Goal: Task Accomplishment & Management: Complete application form

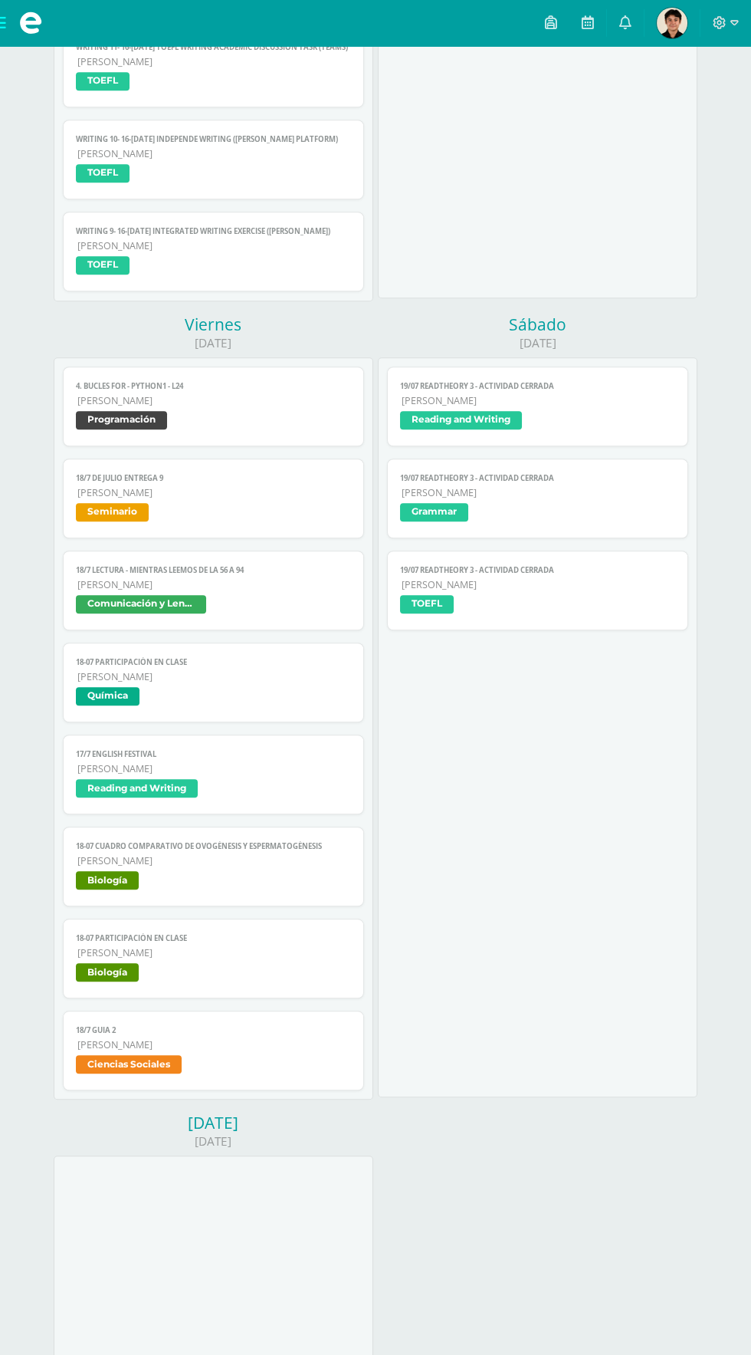
scroll to position [1528, 0]
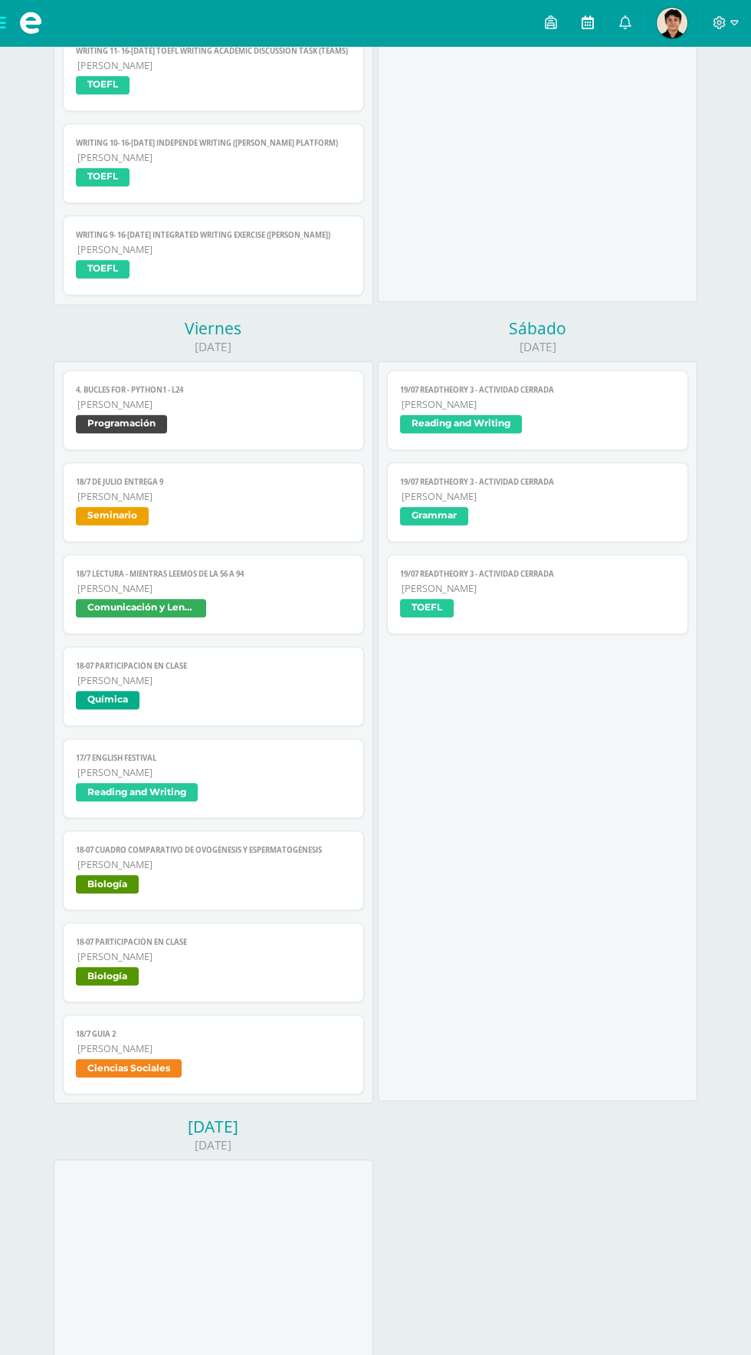
click at [588, 21] on icon at bounding box center [588, 22] width 12 height 14
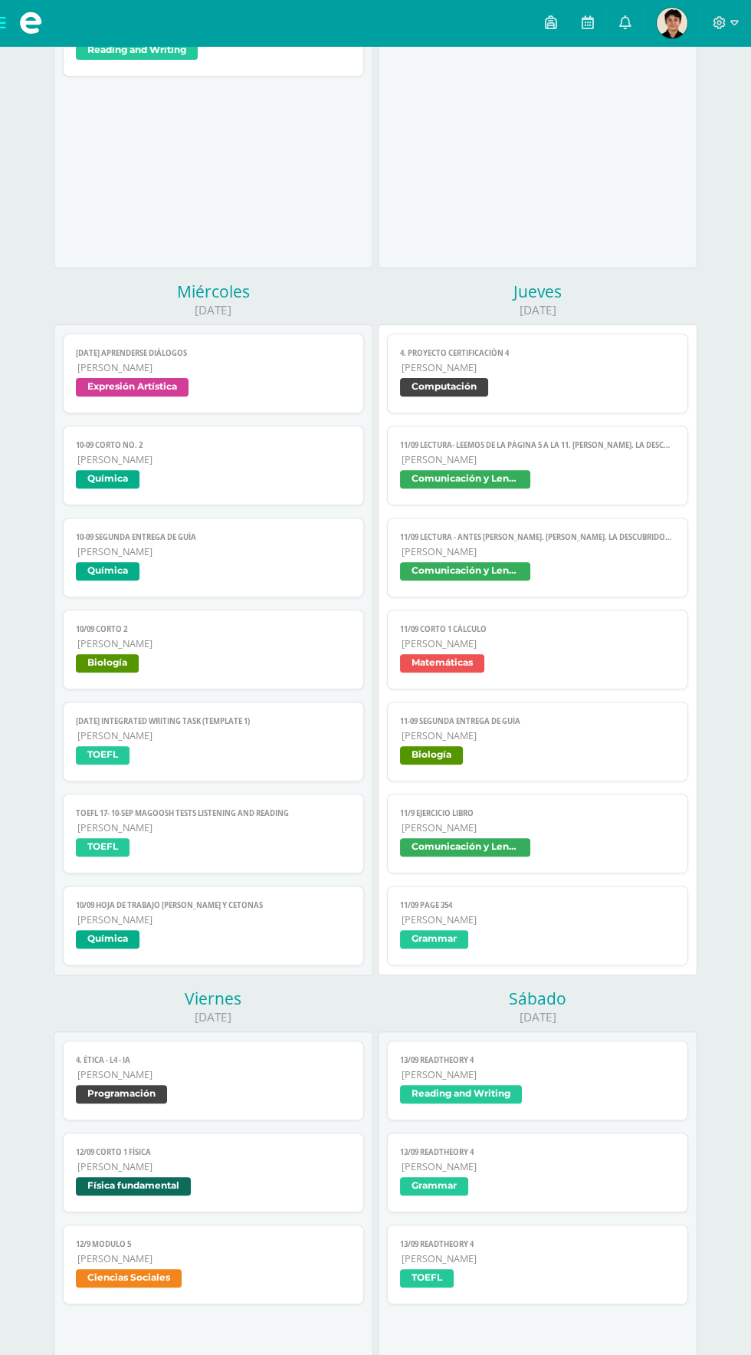
scroll to position [729, 0]
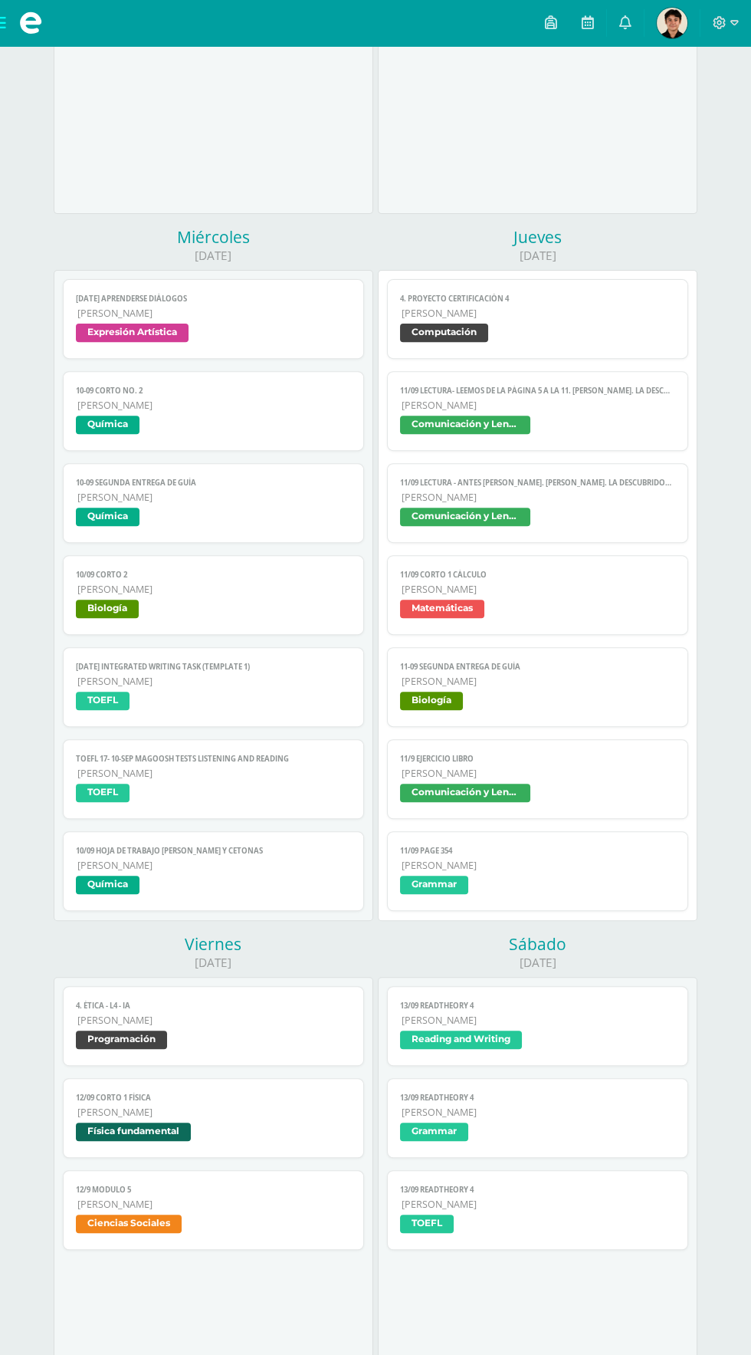
click at [529, 788] on span "Comunicación y Lenguaje" at bounding box center [465, 792] width 130 height 18
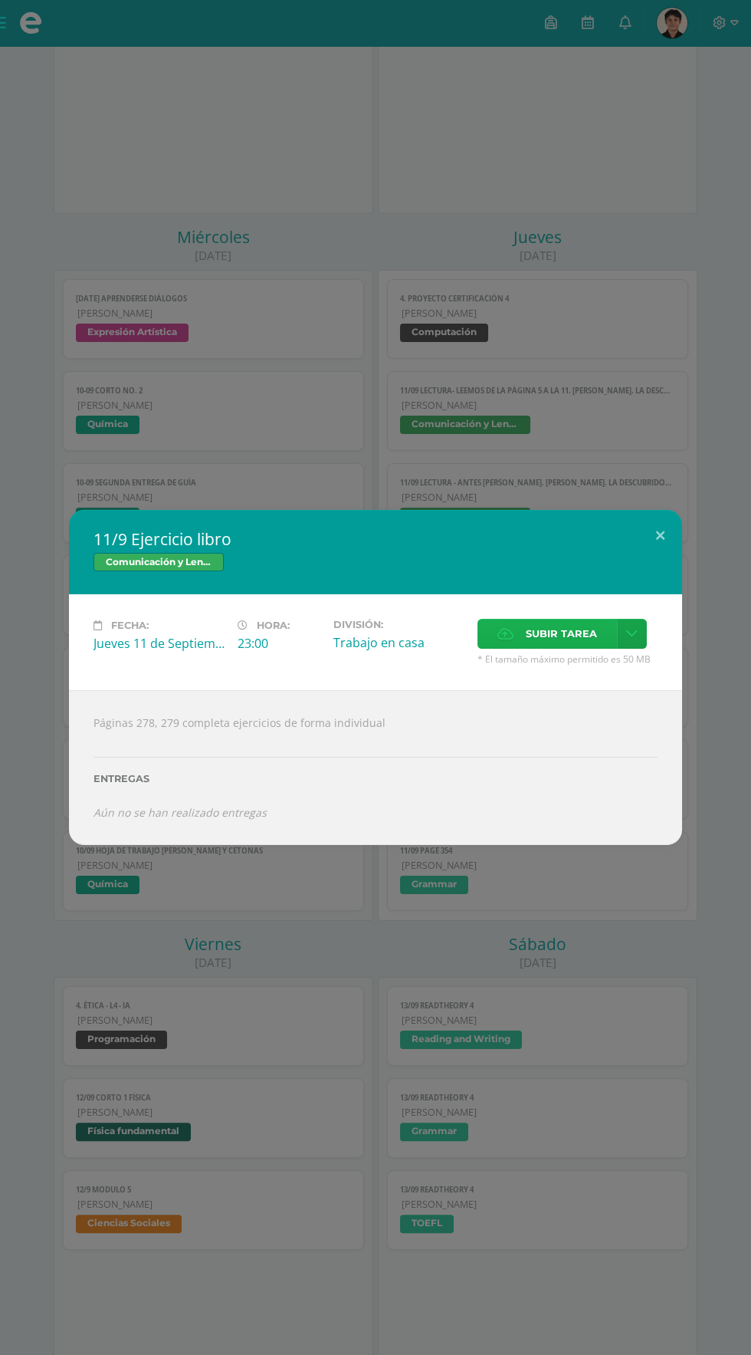
click at [501, 629] on icon at bounding box center [506, 634] width 16 height 10
click at [0, 0] on input "Subir tarea" at bounding box center [0, 0] width 0 height 0
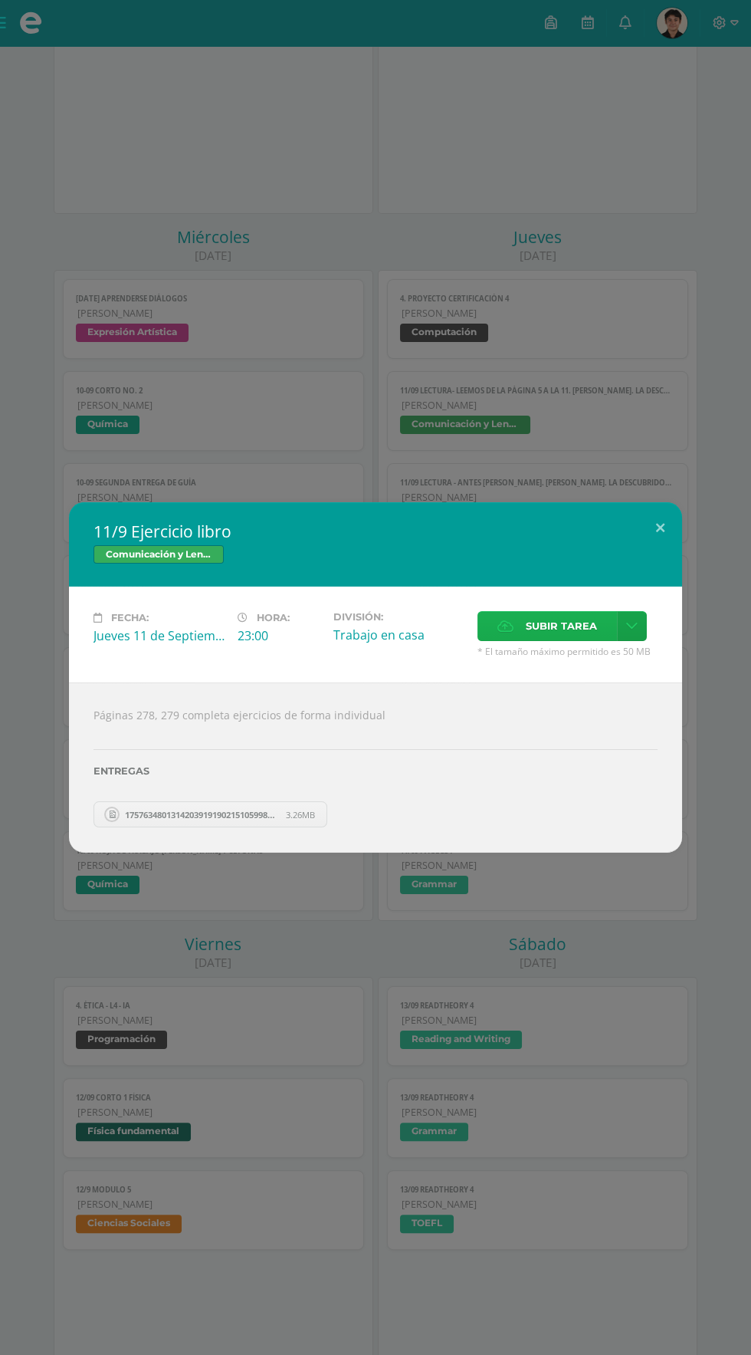
click at [534, 621] on span "Subir tarea" at bounding box center [561, 626] width 71 height 28
click at [0, 0] on input "Subir tarea" at bounding box center [0, 0] width 0 height 0
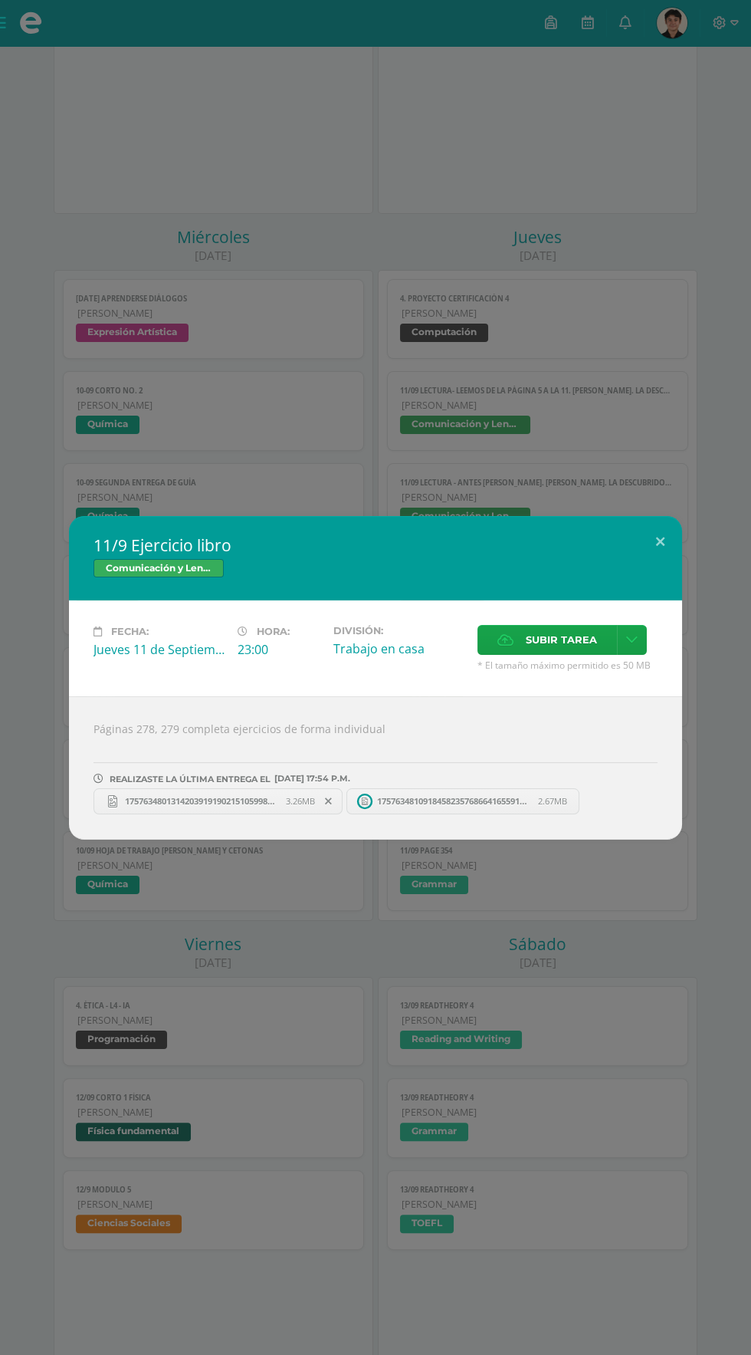
click at [667, 434] on div "11/9 Ejercicio libro Comunicación y Lenguaje Fecha: Jueves 11 de Septiembre Hor…" at bounding box center [375, 677] width 751 height 1355
